Goal: Find specific page/section: Find specific page/section

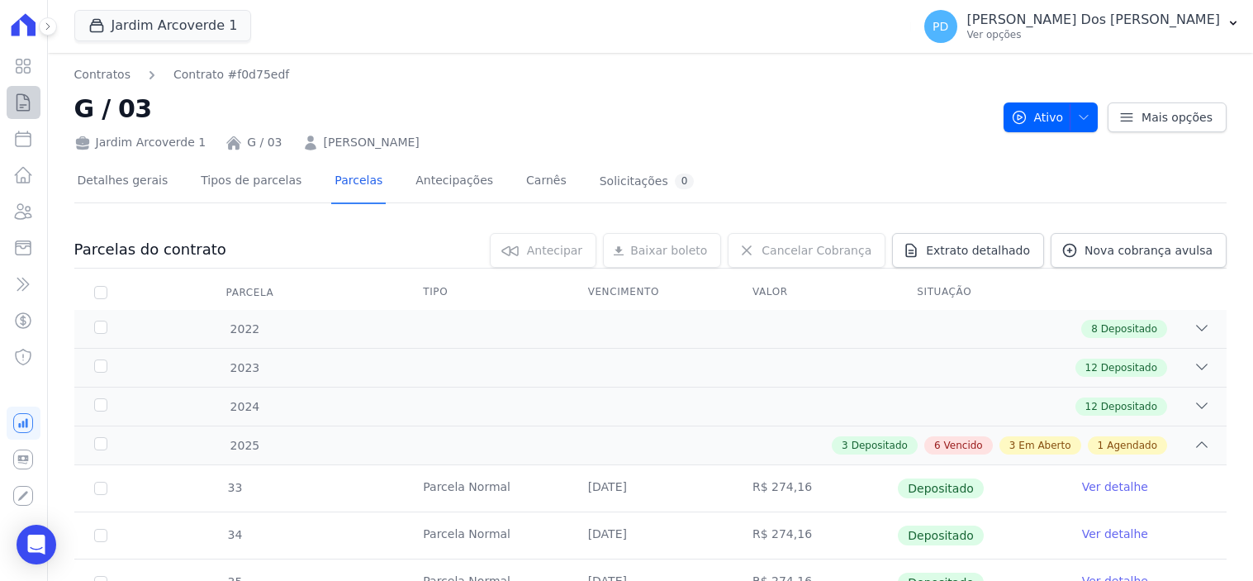
click at [22, 104] on icon at bounding box center [23, 102] width 12 height 17
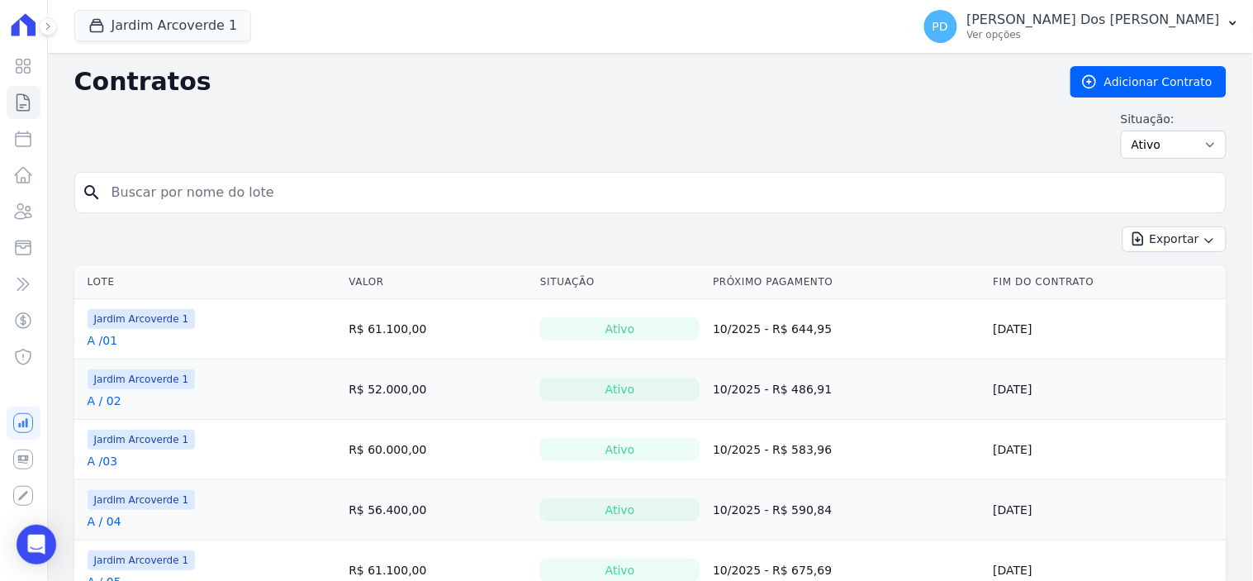
click at [183, 196] on input "search" at bounding box center [660, 192] width 1117 height 33
type input "K / 33"
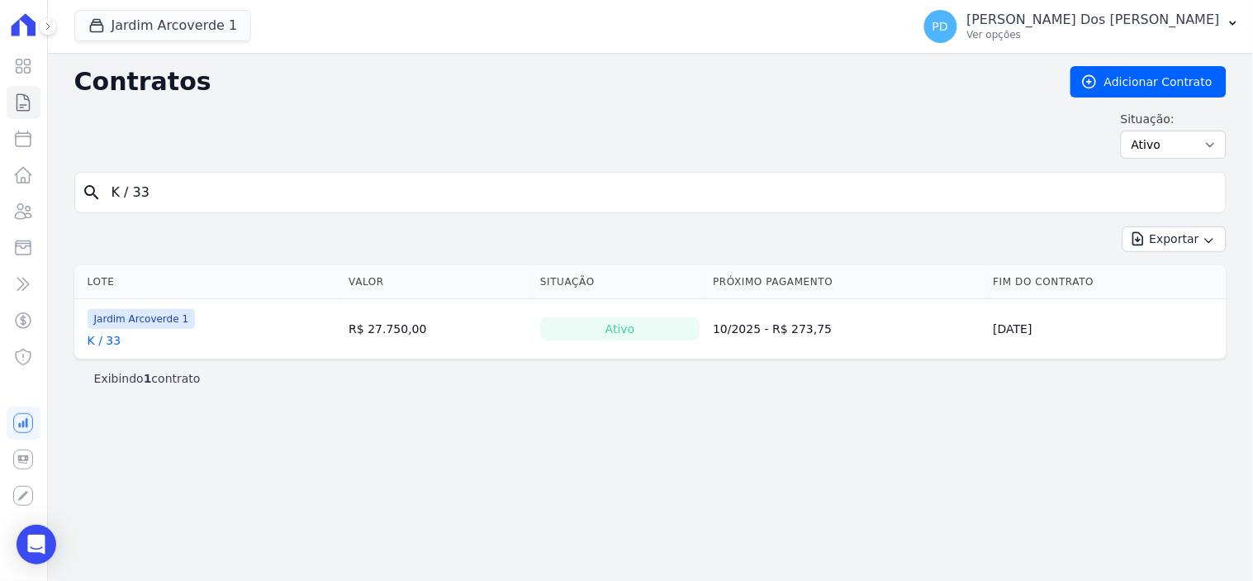
click at [113, 344] on link "K / 33" at bounding box center [105, 340] width 34 height 17
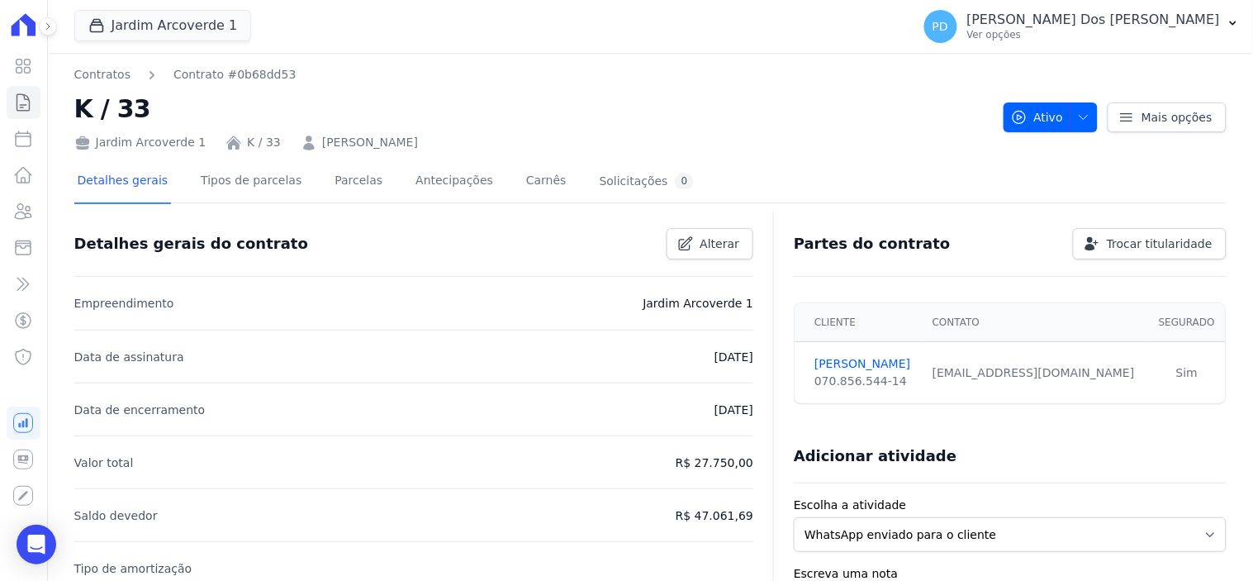
drag, startPoint x: 413, startPoint y: 140, endPoint x: 315, endPoint y: 140, distance: 98.3
click at [315, 140] on div "Jardim Arcoverde 1 K / 33 [PERSON_NAME]" at bounding box center [532, 139] width 916 height 24
click at [322, 140] on link "[PERSON_NAME]" at bounding box center [370, 142] width 96 height 17
